Goal: Find specific page/section: Find specific page/section

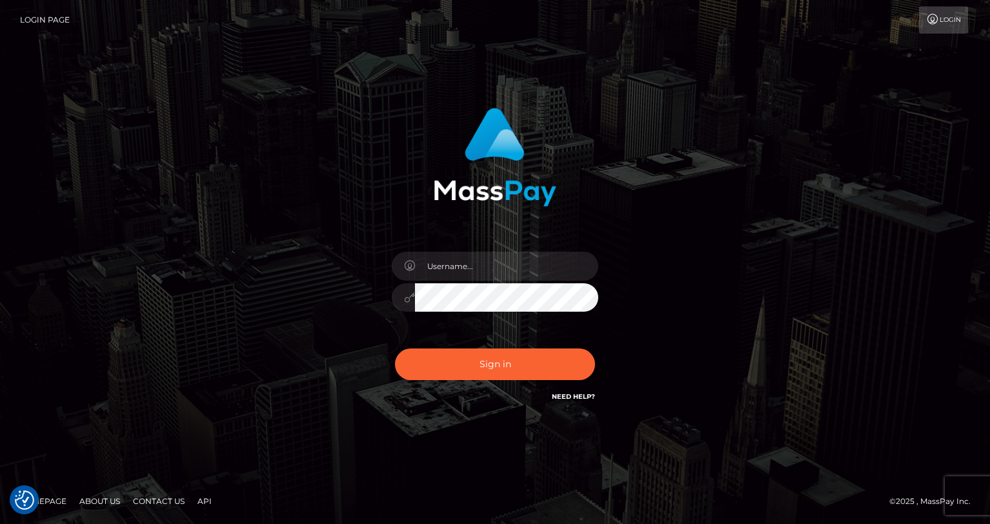
click at [467, 242] on div at bounding box center [495, 291] width 226 height 99
click at [465, 263] on input "text" at bounding box center [506, 266] width 183 height 29
type input "oli.fanvue"
click at [508, 271] on input "text" at bounding box center [506, 266] width 183 height 29
type input "oli.fanvue"
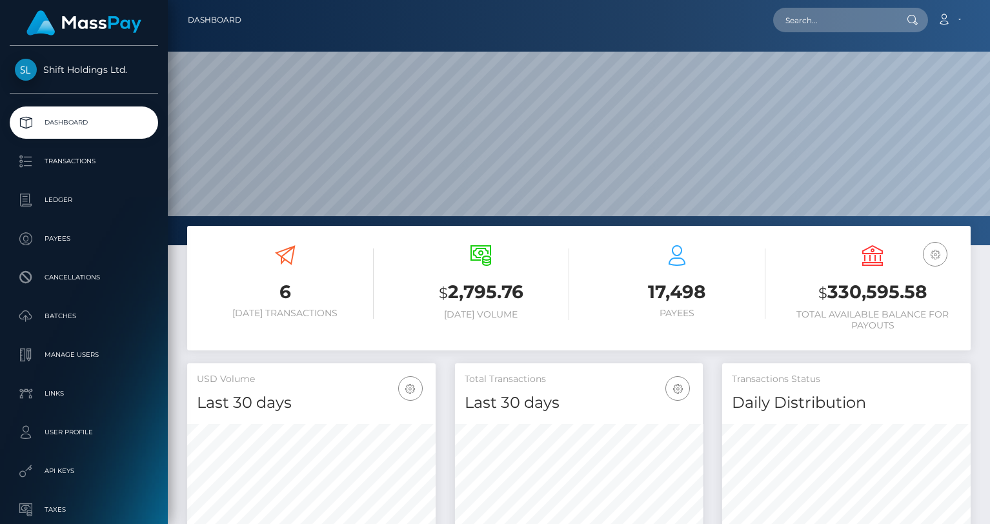
scroll to position [228, 248]
click at [852, 21] on input "text" at bounding box center [833, 20] width 121 height 25
paste input "megaluxeon@gmail.com"
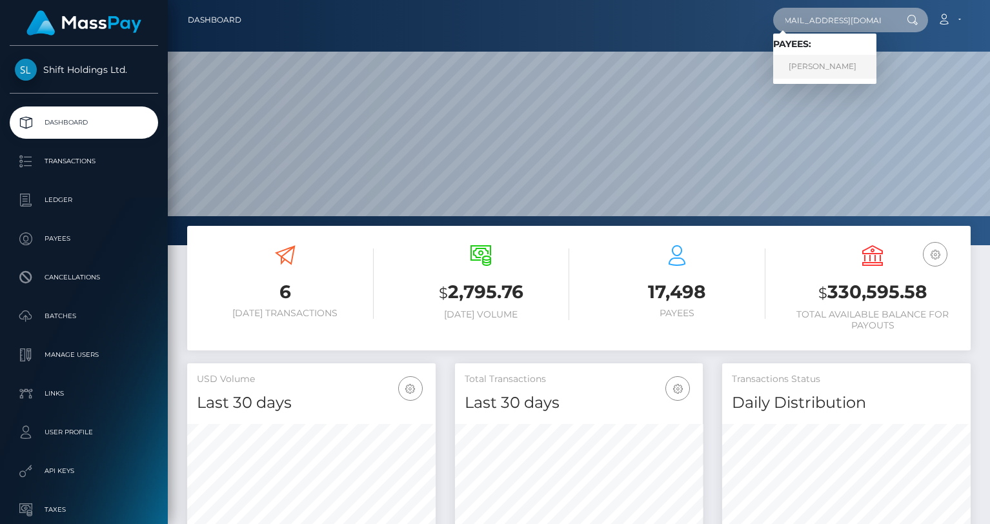
type input "megaluxeon@gmail.com"
click at [825, 59] on link "Andrey Shulika" at bounding box center [824, 67] width 103 height 24
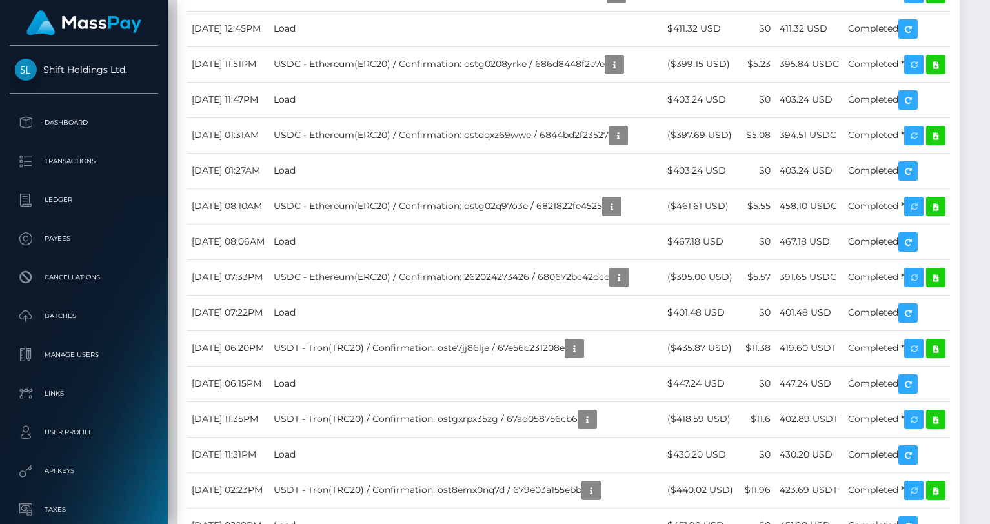
scroll to position [1439, 0]
